Goal: Information Seeking & Learning: Learn about a topic

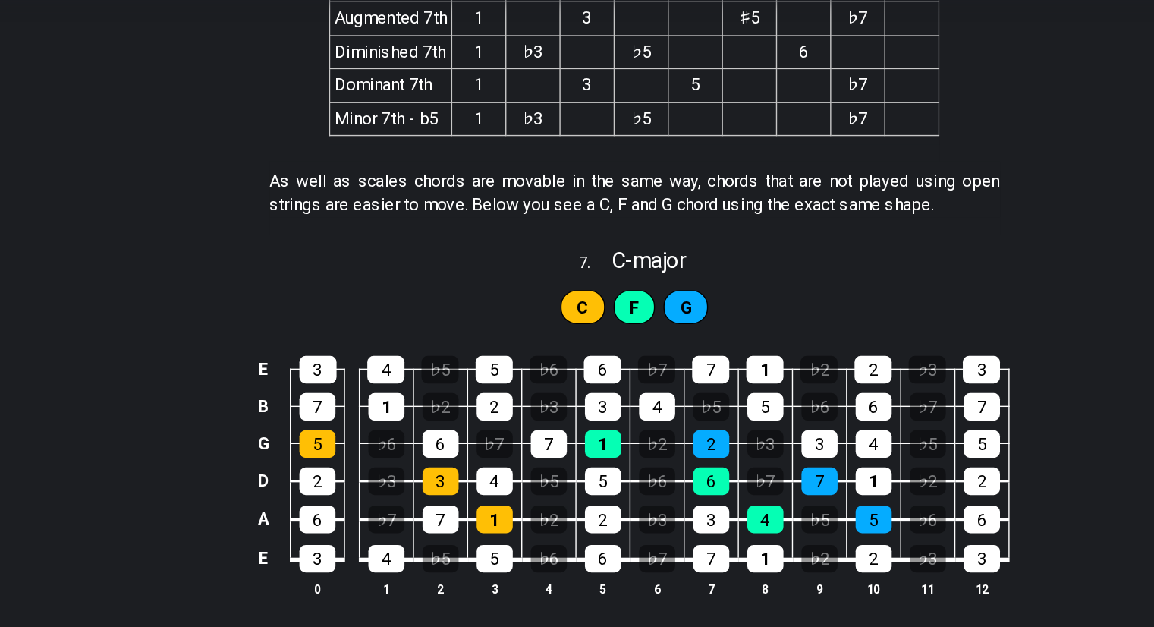
scroll to position [3171, 0]
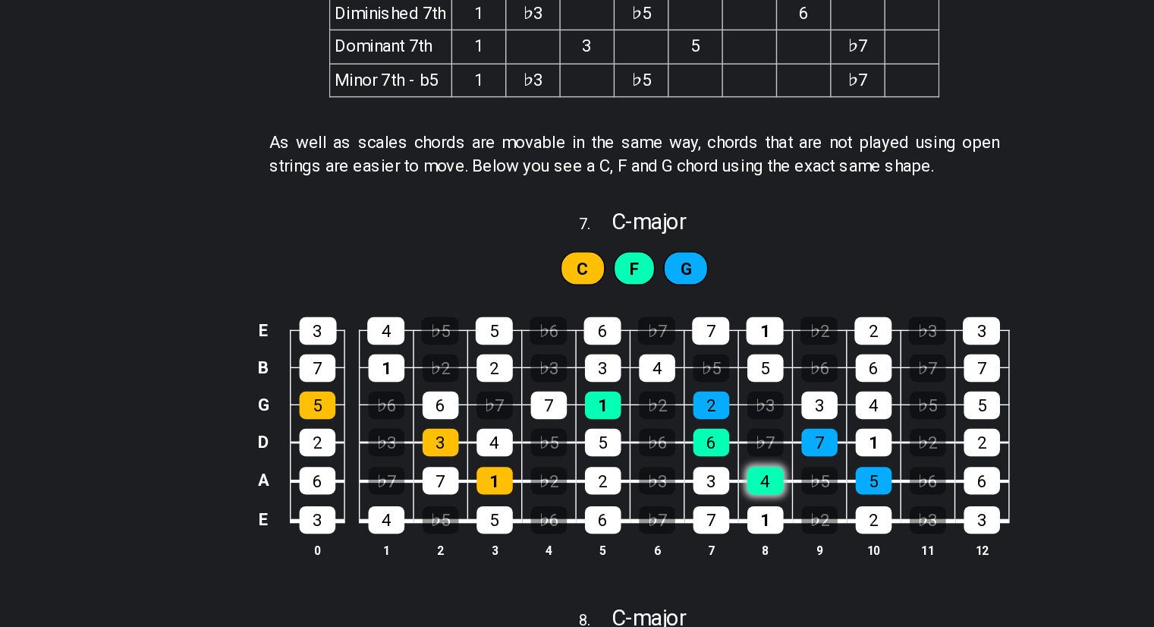
click at [671, 419] on div "4" at bounding box center [671, 418] width 26 height 20
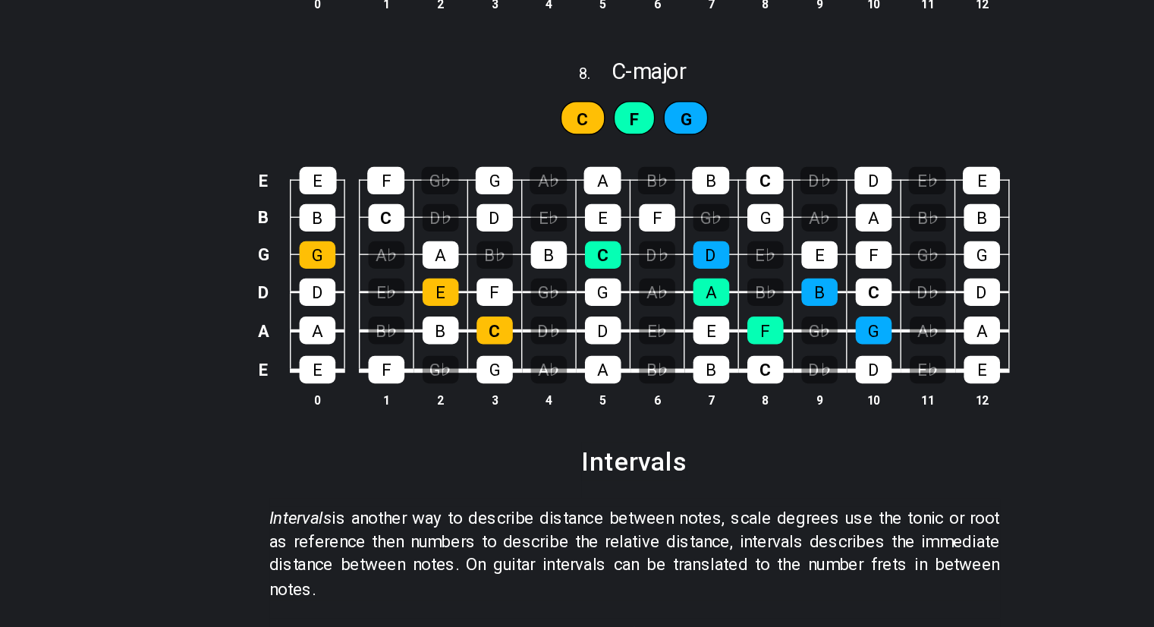
scroll to position [3461, 0]
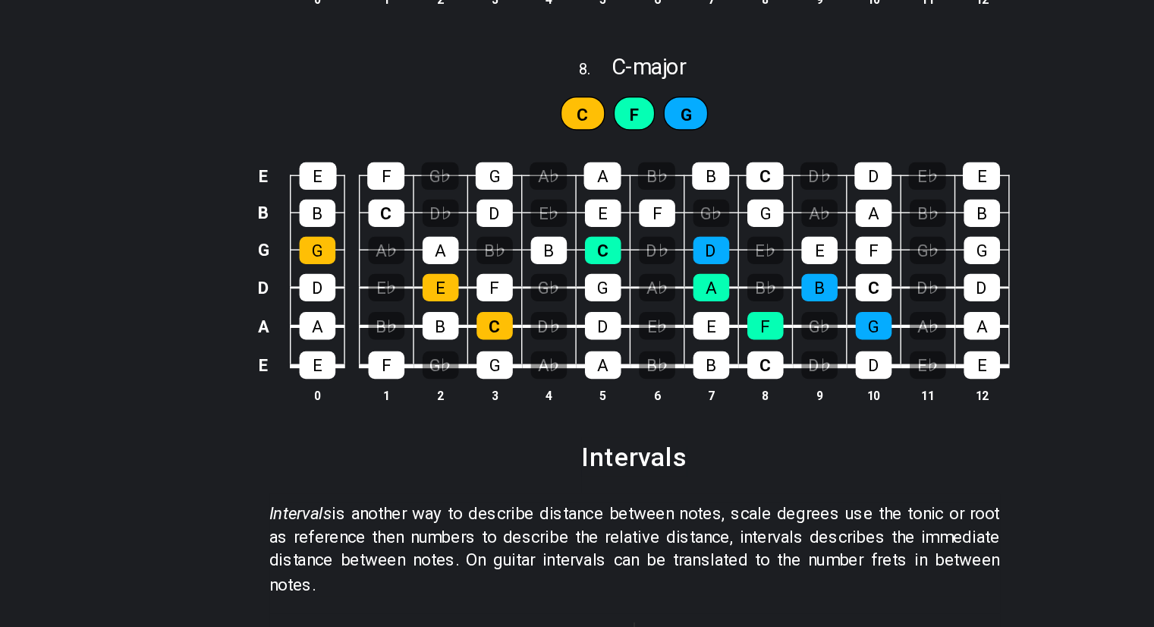
click at [716, 440] on div "D♭" at bounding box center [710, 440] width 26 height 20
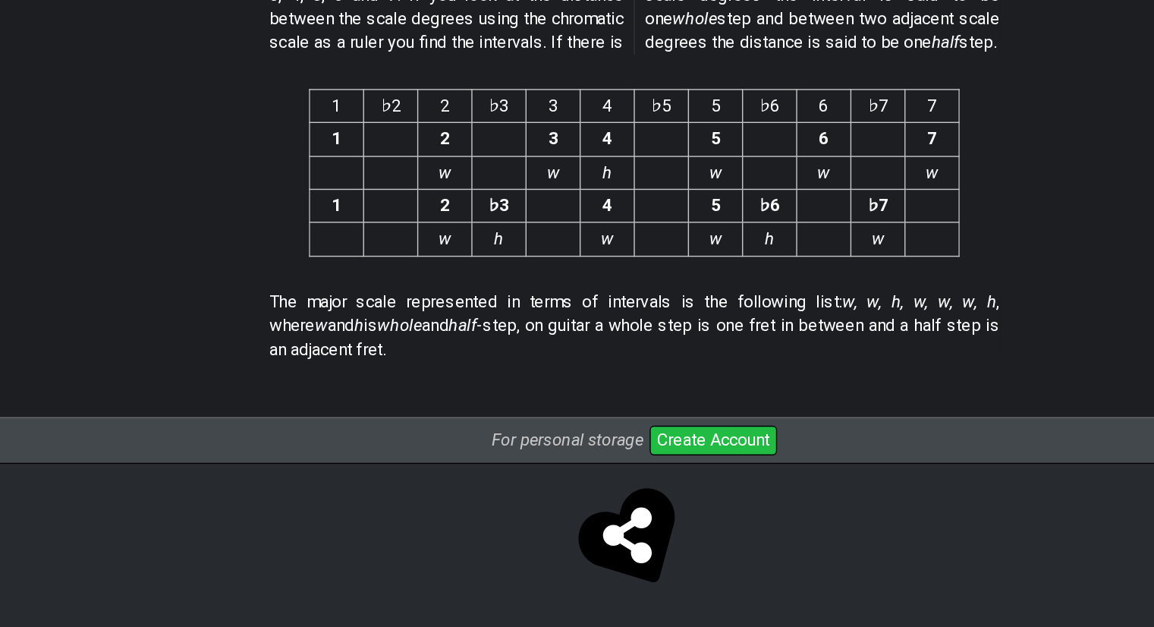
scroll to position [3949, 0]
click at [716, 432] on p "The major scale represented in terms of intervals is the following list: w, w, …" at bounding box center [577, 411] width 522 height 51
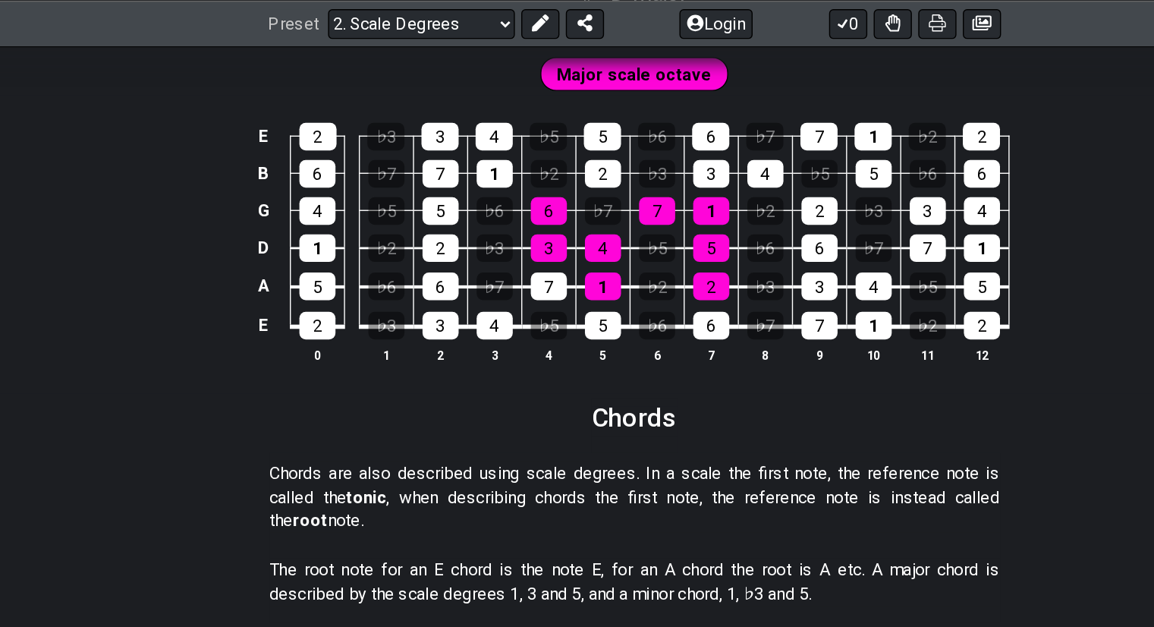
scroll to position [2201, 0]
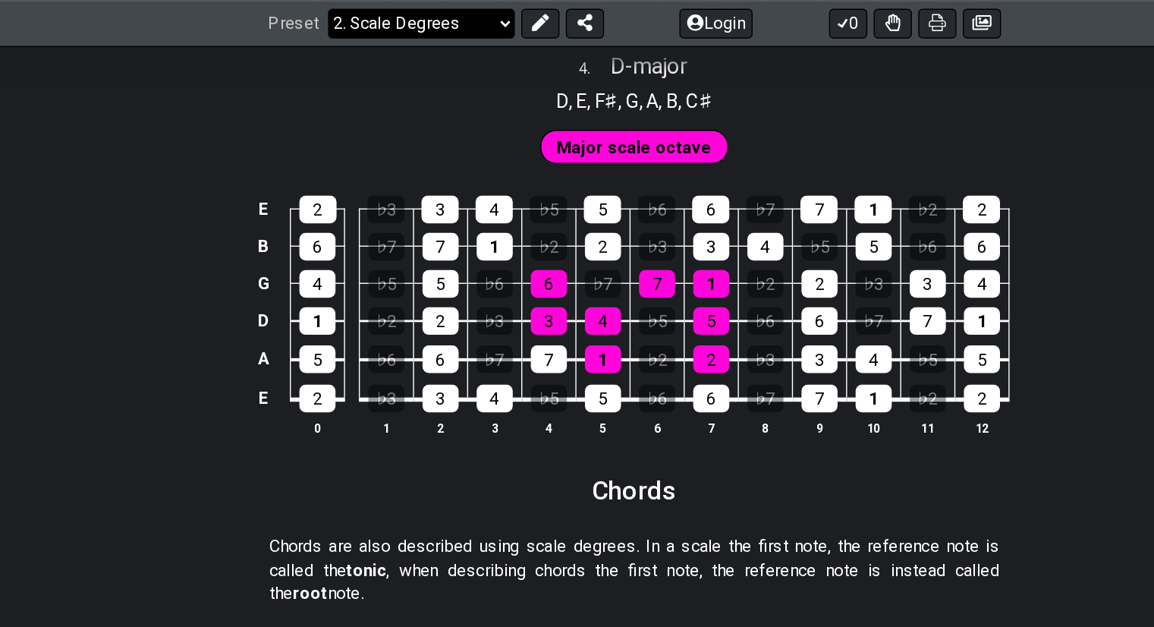
click at [484, 13] on select "Welcome to #fretflip! Initial Preset Custom Preset Minor Pentatonic Major Penta…" at bounding box center [425, 16] width 134 height 21
click at [358, 6] on select "Welcome to #fretflip! Initial Preset Custom Preset Minor Pentatonic Major Penta…" at bounding box center [425, 16] width 134 height 21
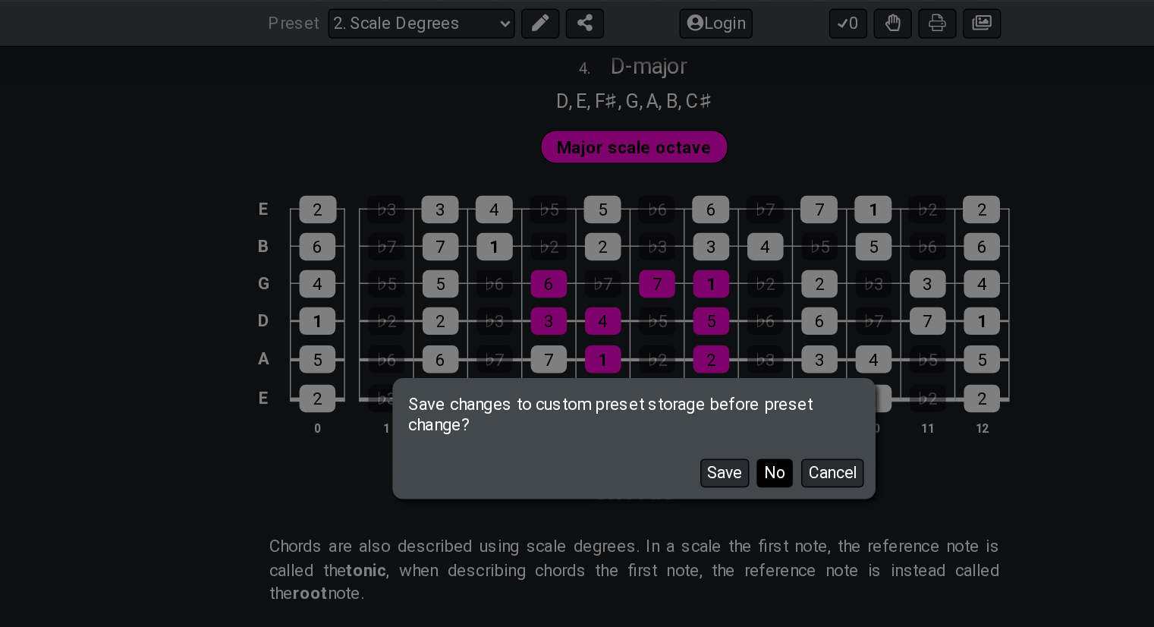
click at [670, 347] on button "No" at bounding box center [678, 338] width 26 height 20
select select "/harmonizing-scales"
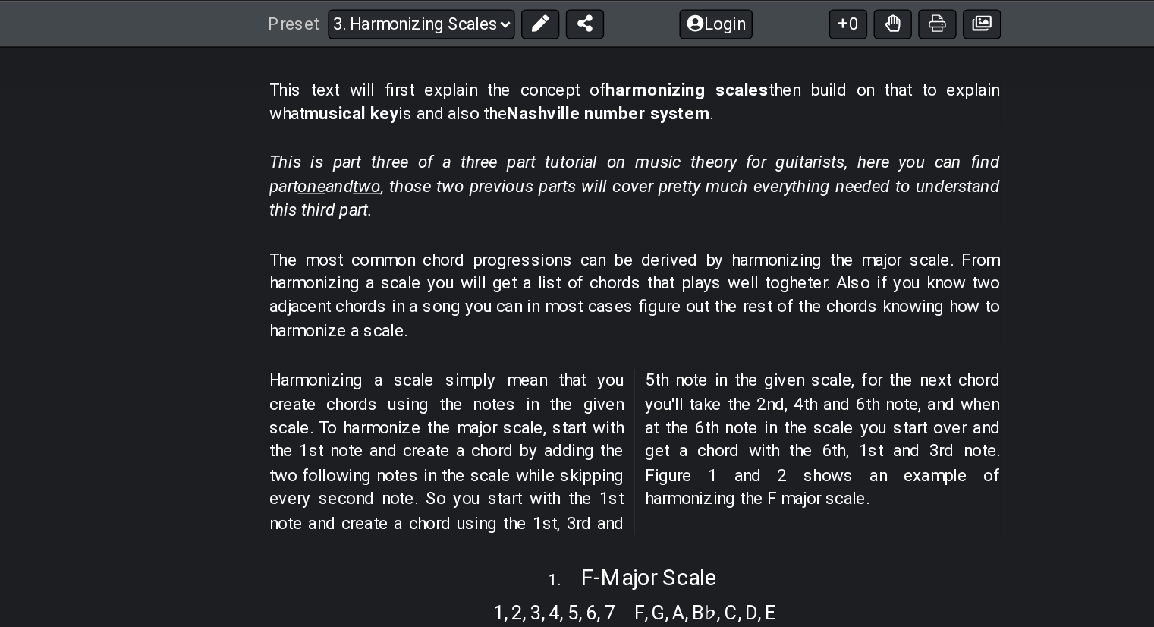
scroll to position [286, 0]
click at [483, 269] on p "Harmonizing a scale simply mean that you create chords using the notes in the g…" at bounding box center [577, 323] width 522 height 119
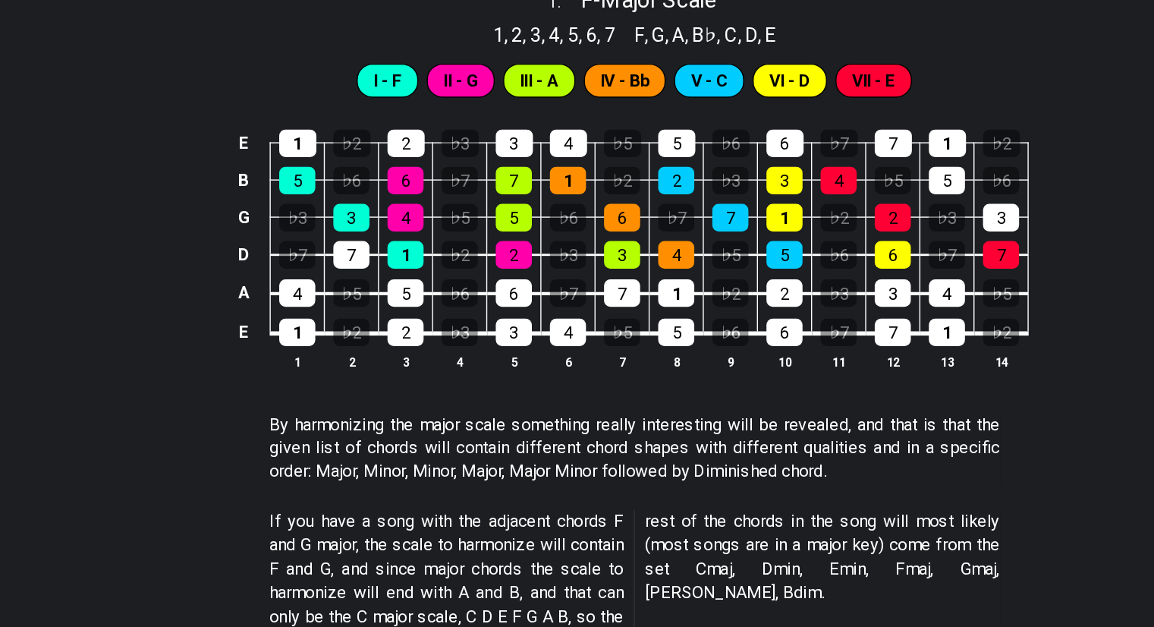
scroll to position [525, 0]
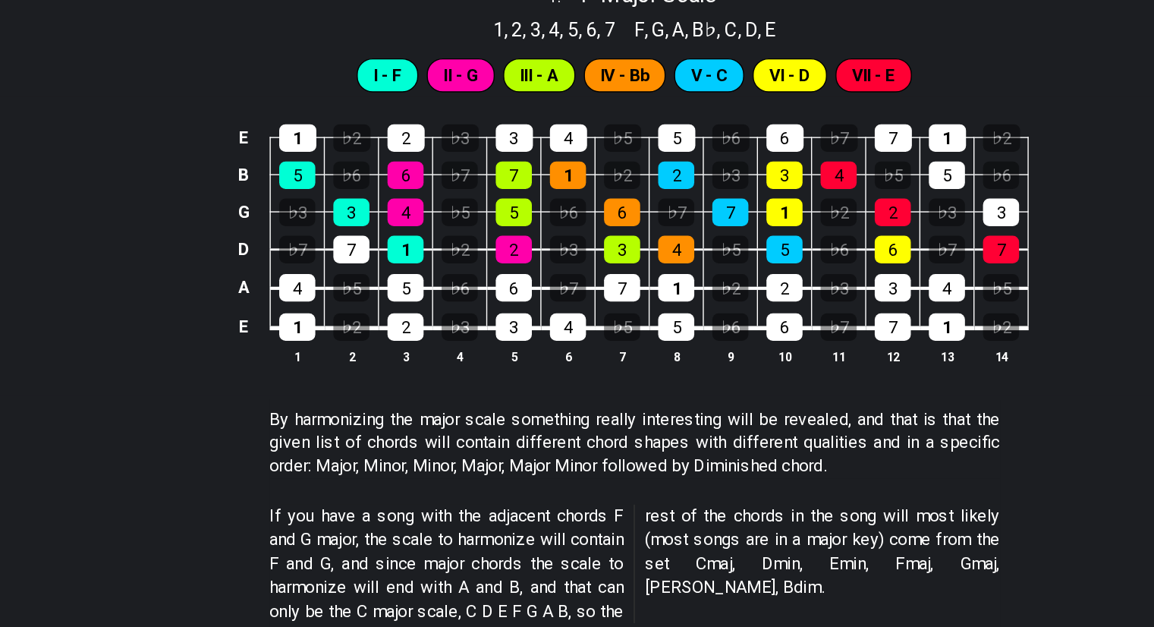
click at [420, 514] on p "By harmonizing the major scale something really interesting will be revealed, a…" at bounding box center [577, 495] width 522 height 51
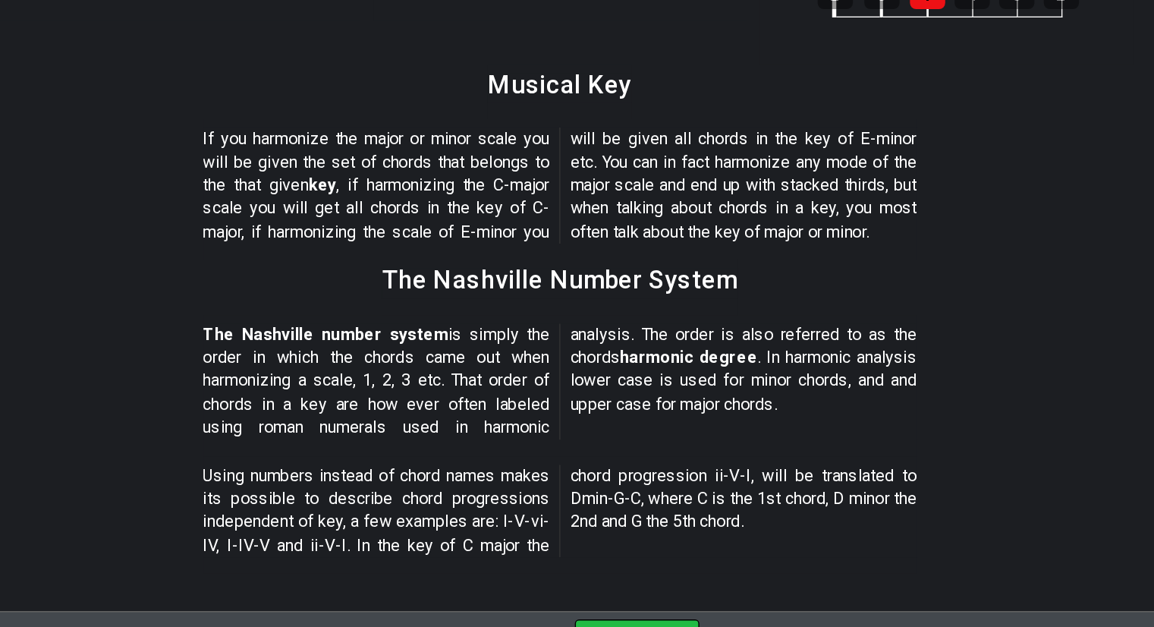
scroll to position [1708, 0]
drag, startPoint x: 574, startPoint y: 483, endPoint x: 975, endPoint y: 476, distance: 400.8
click at [975, 476] on section "Using numbers instead of chord names makes its possible to describe chord progr…" at bounding box center [577, 463] width 1154 height 87
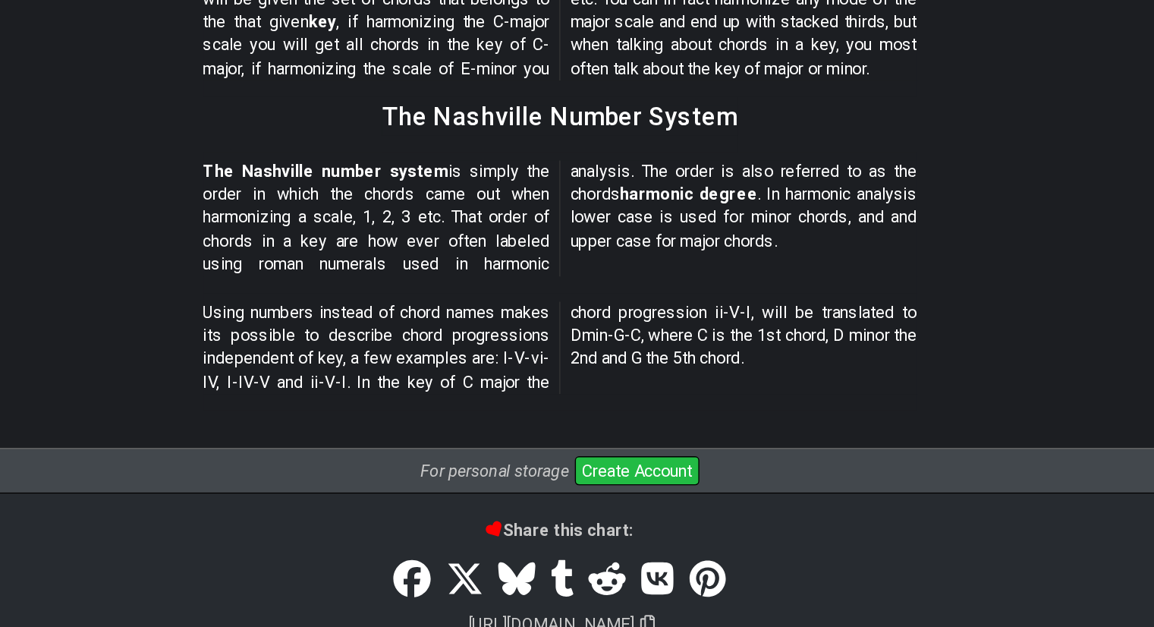
scroll to position [1827, 0]
